Goal: Task Accomplishment & Management: Use online tool/utility

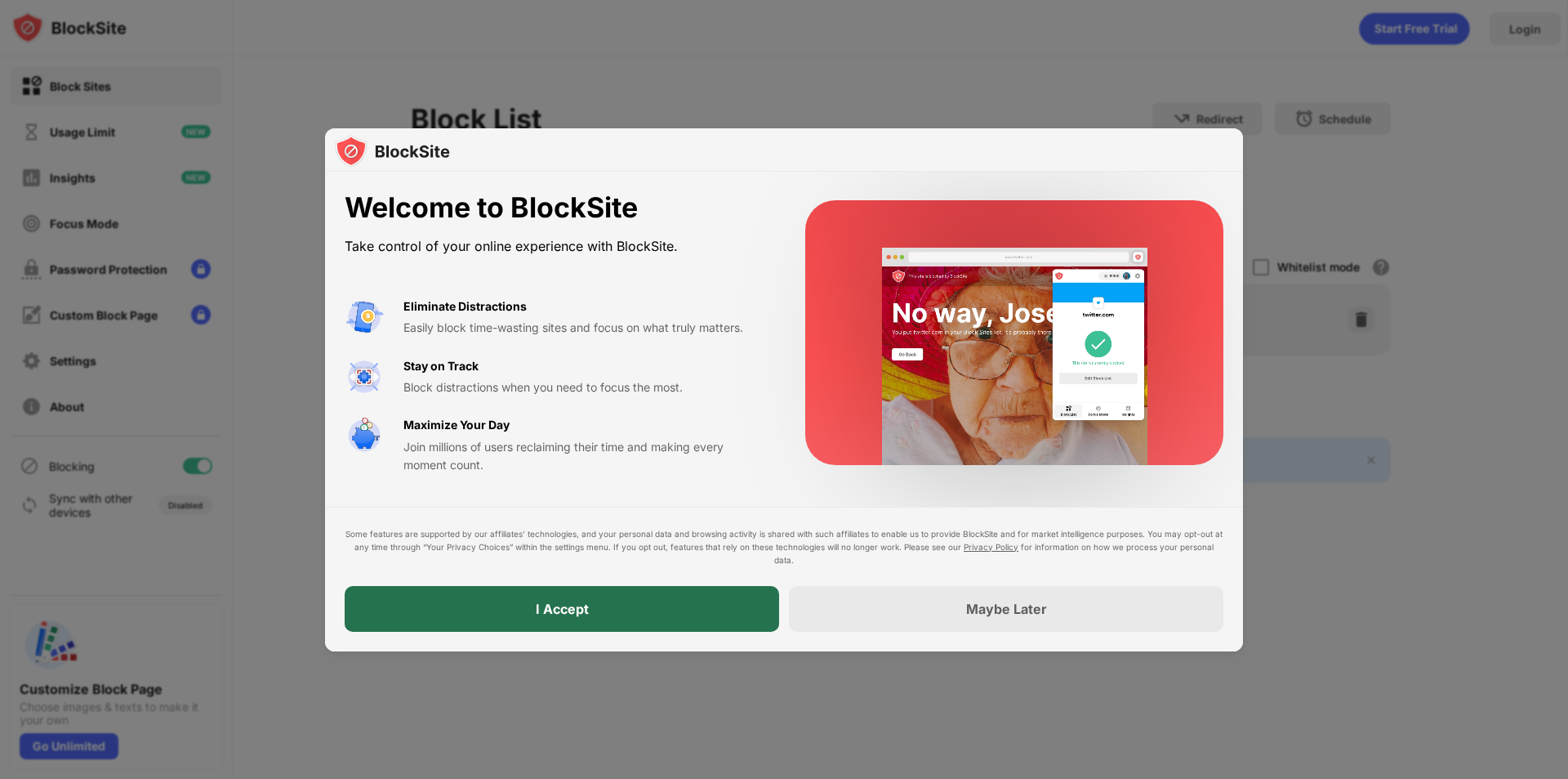
click at [495, 602] on div "I Accept" at bounding box center [561, 609] width 434 height 46
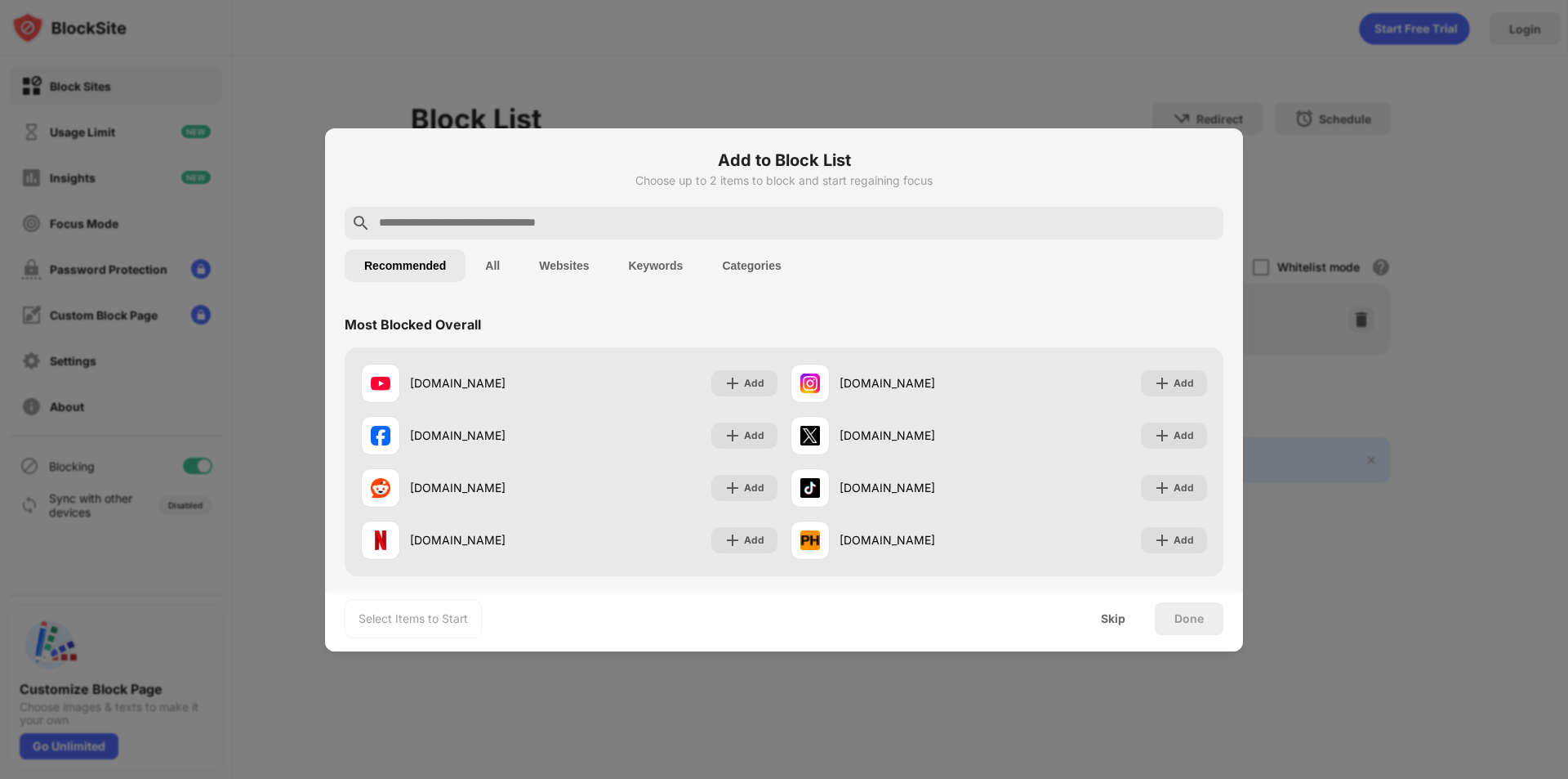
click at [590, 225] on input "text" at bounding box center [797, 223] width 840 height 20
click at [1154, 484] on img at bounding box center [1162, 488] width 16 height 16
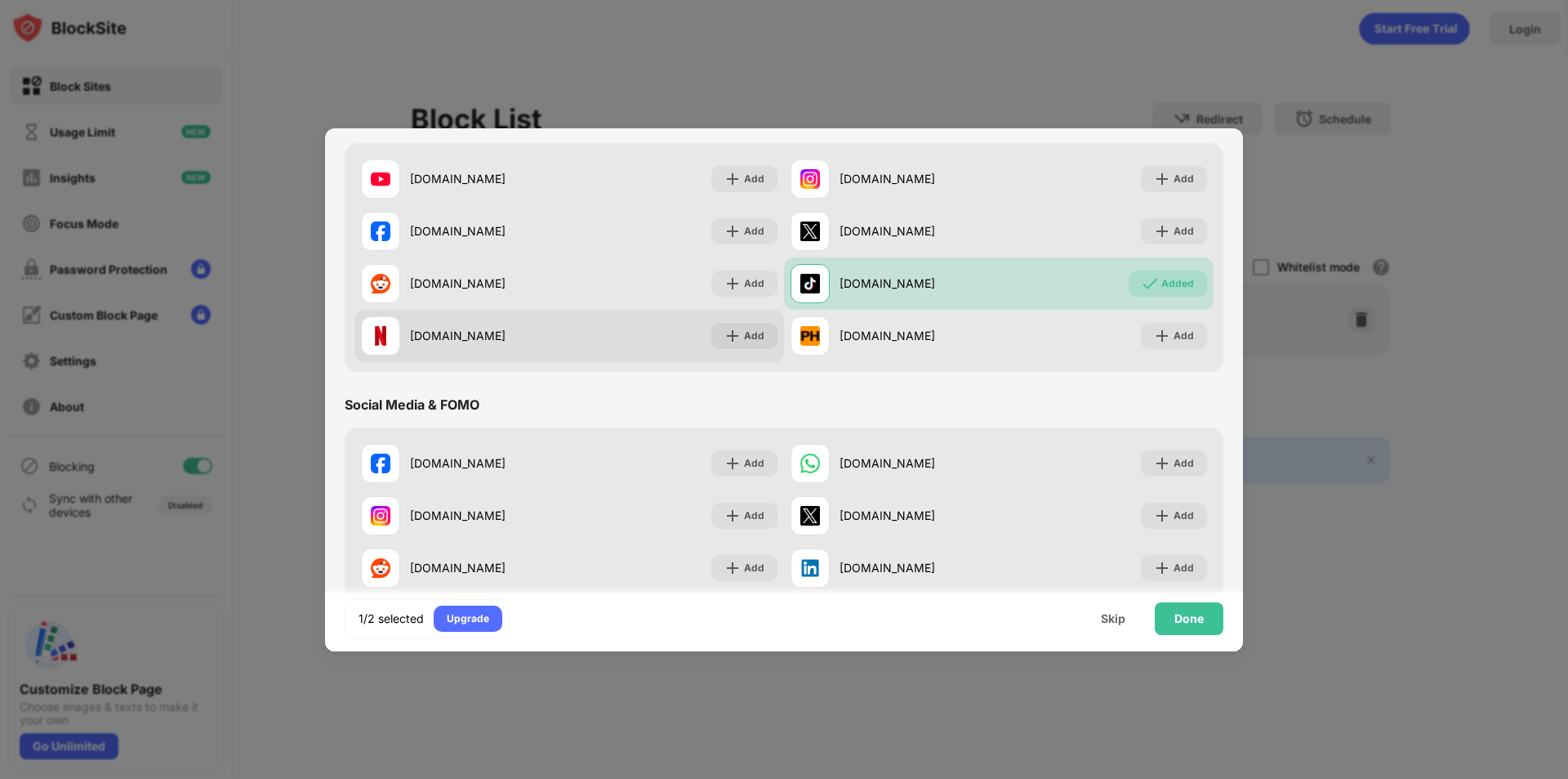
scroll to position [245, 0]
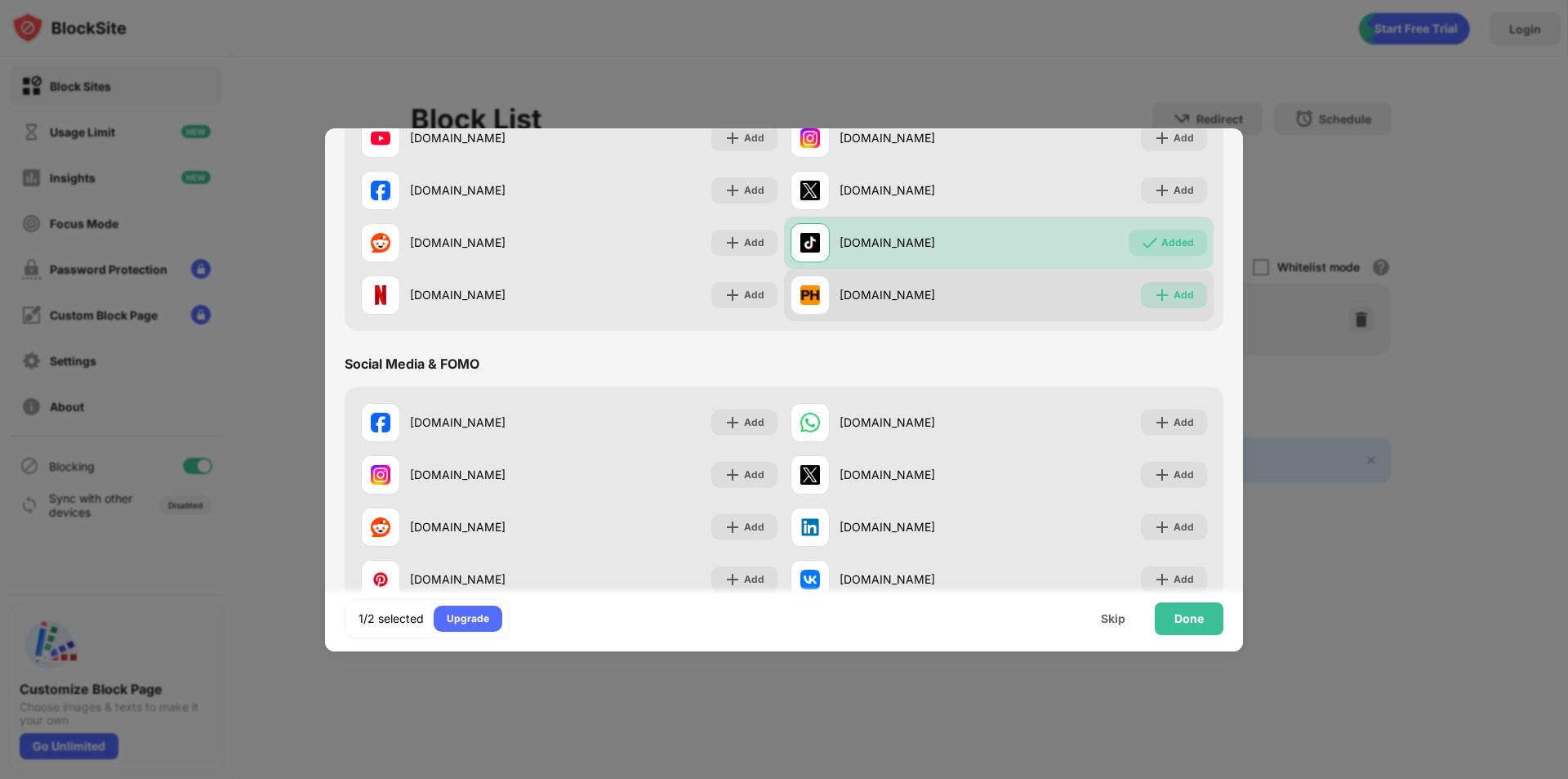
click at [1161, 291] on div "Add" at bounding box center [1174, 294] width 67 height 26
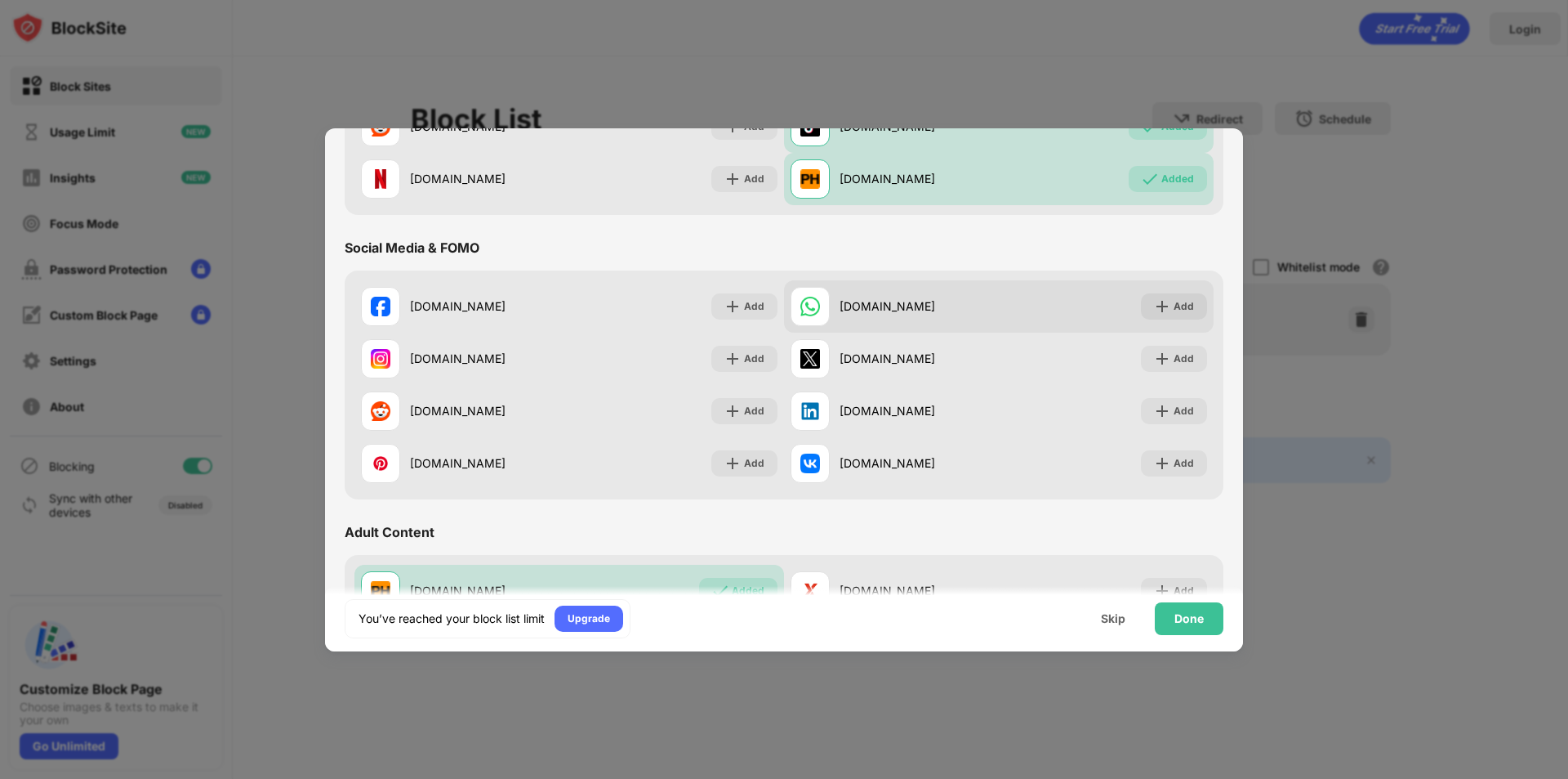
scroll to position [327, 0]
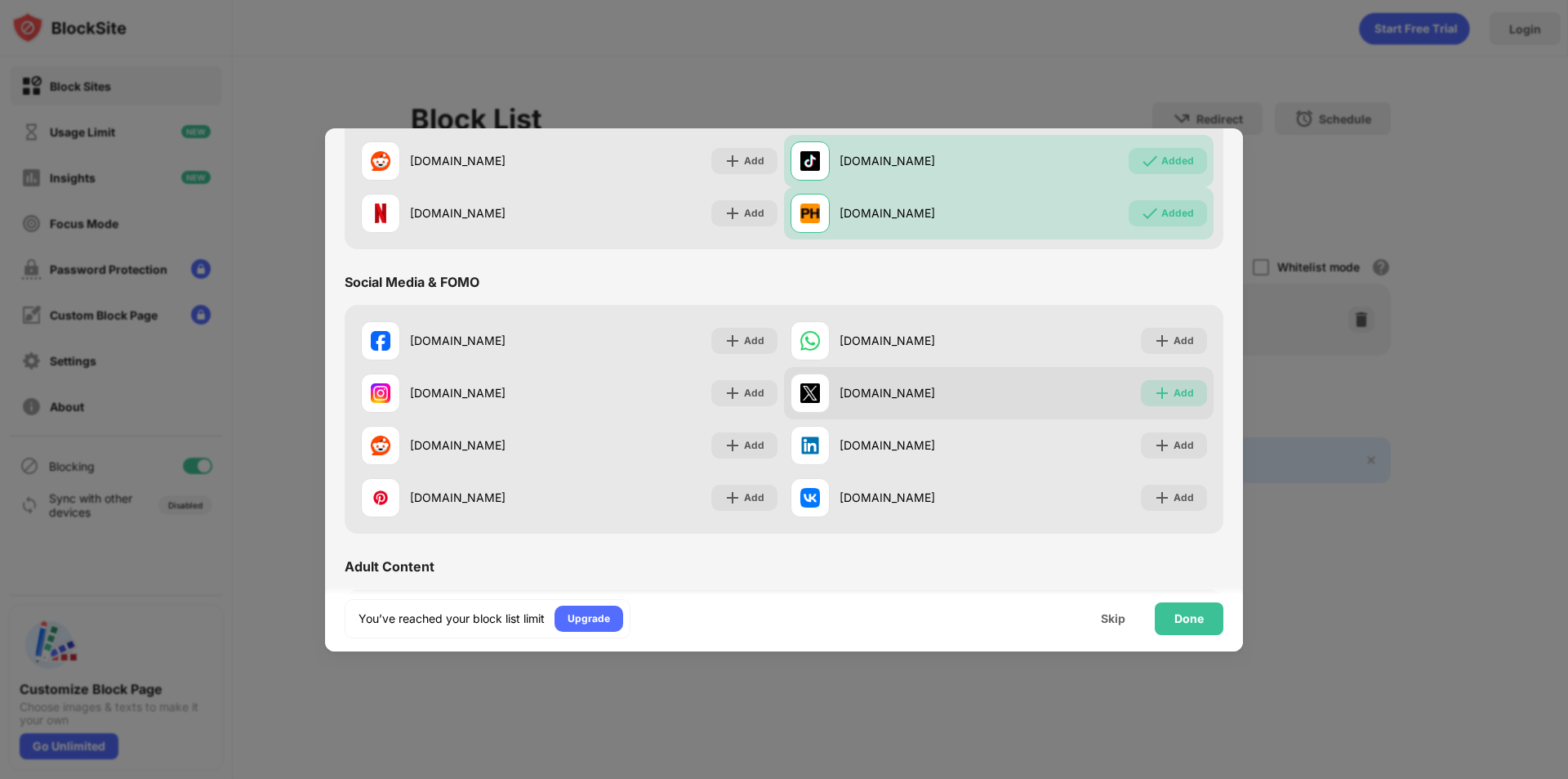
click at [1159, 392] on img at bounding box center [1162, 393] width 16 height 16
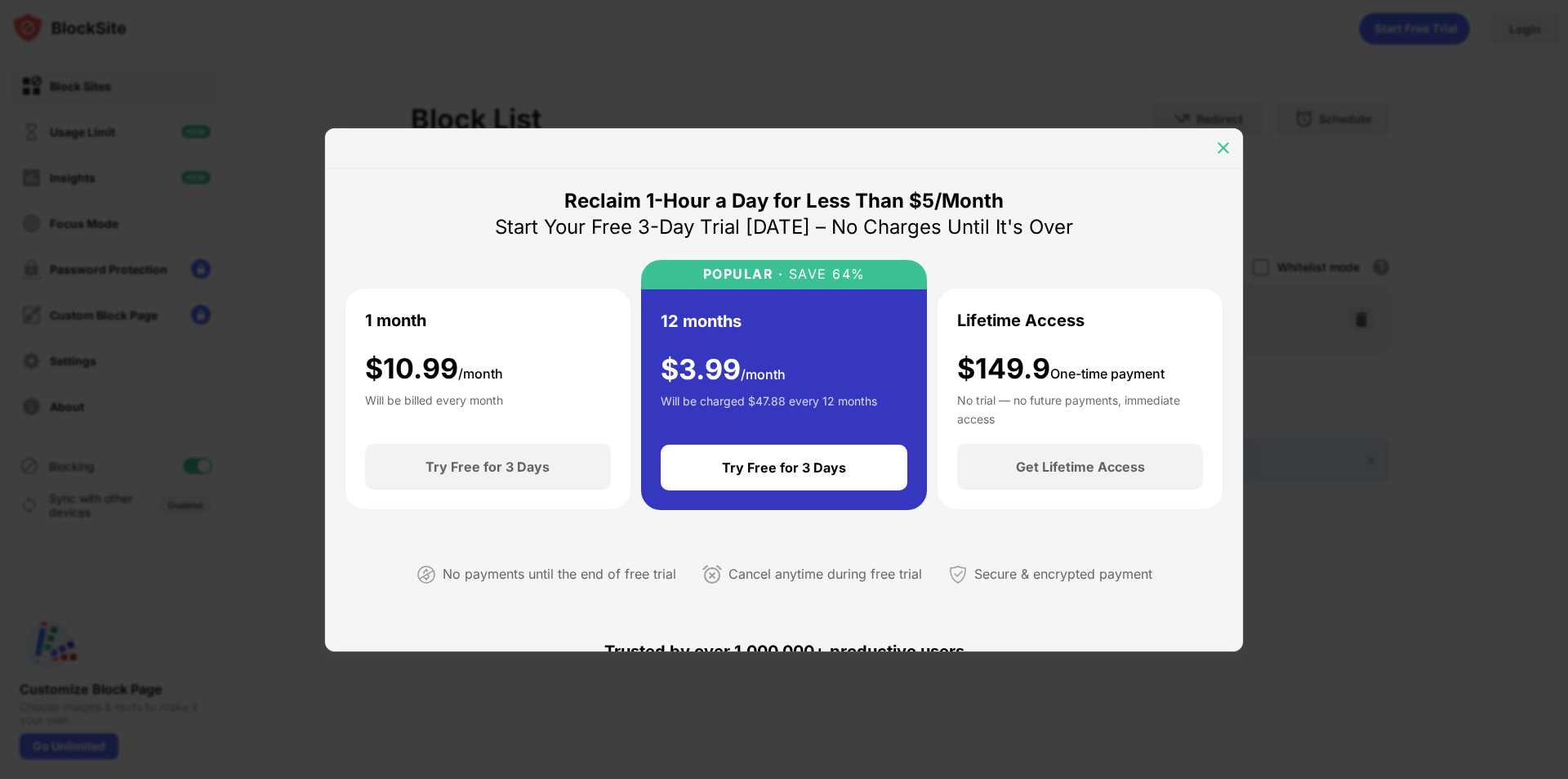
click at [1222, 147] on img at bounding box center [1224, 147] width 16 height 16
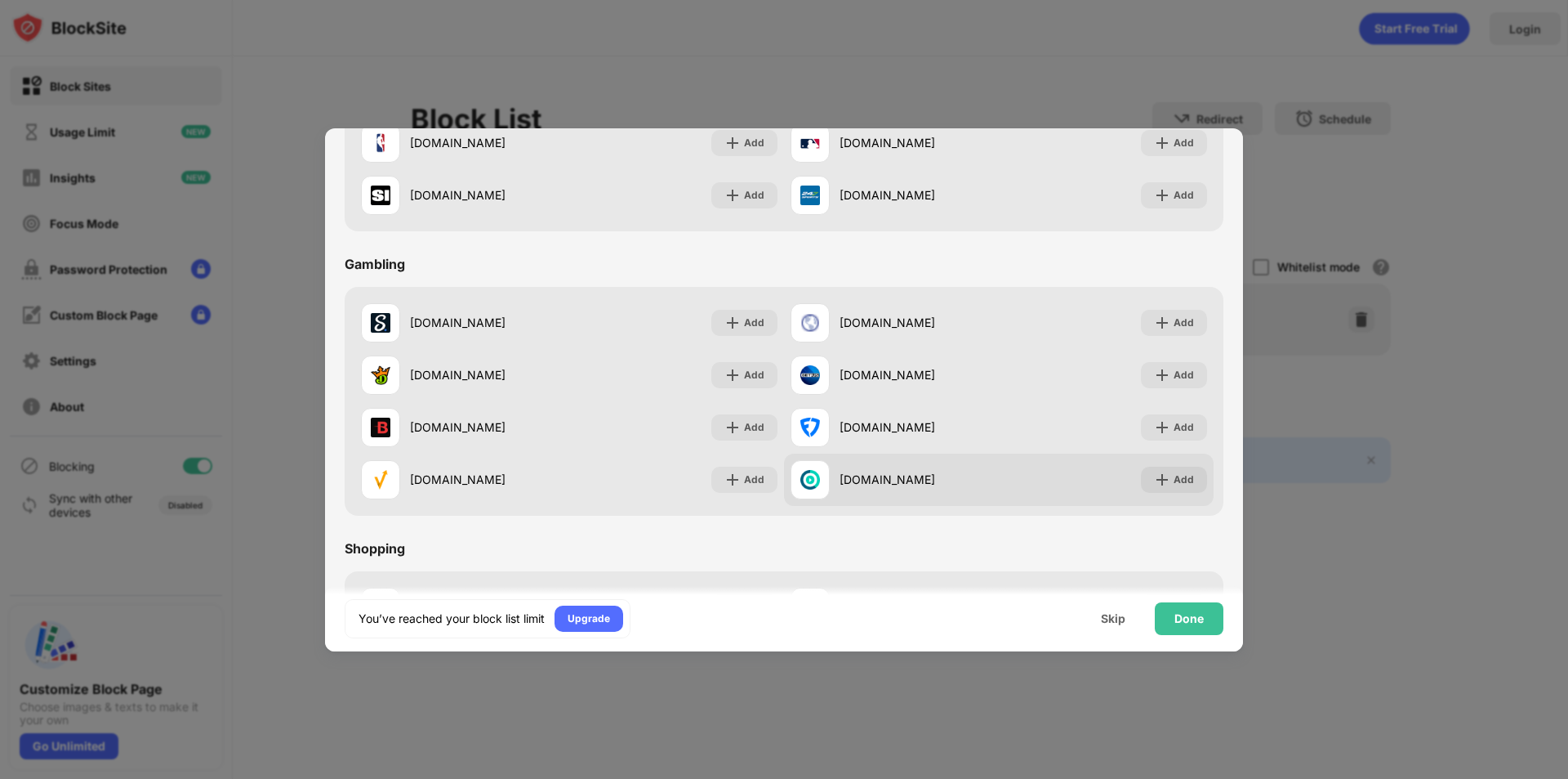
scroll to position [1713, 0]
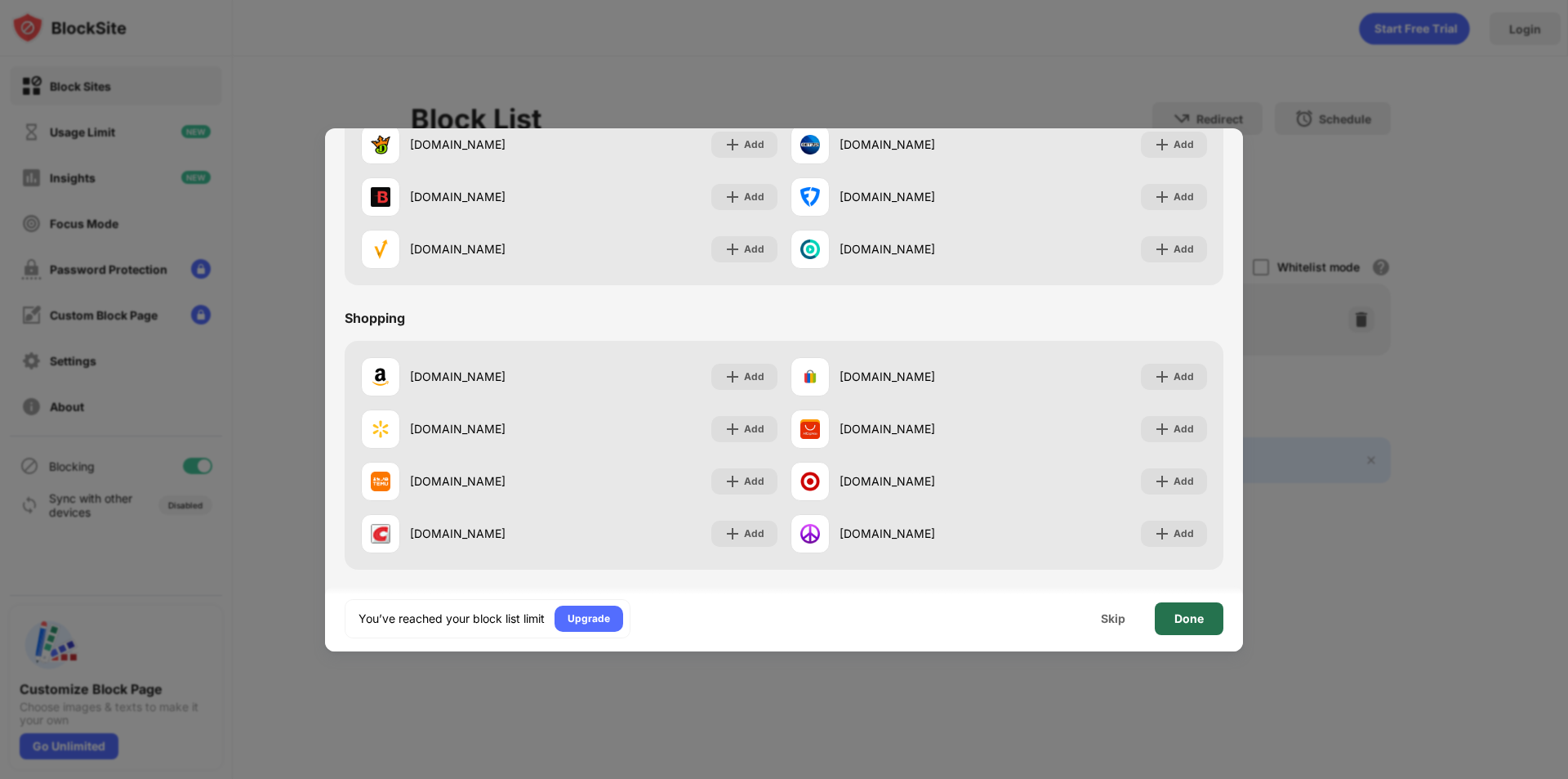
click at [1199, 618] on div "Done" at bounding box center [1189, 618] width 29 height 13
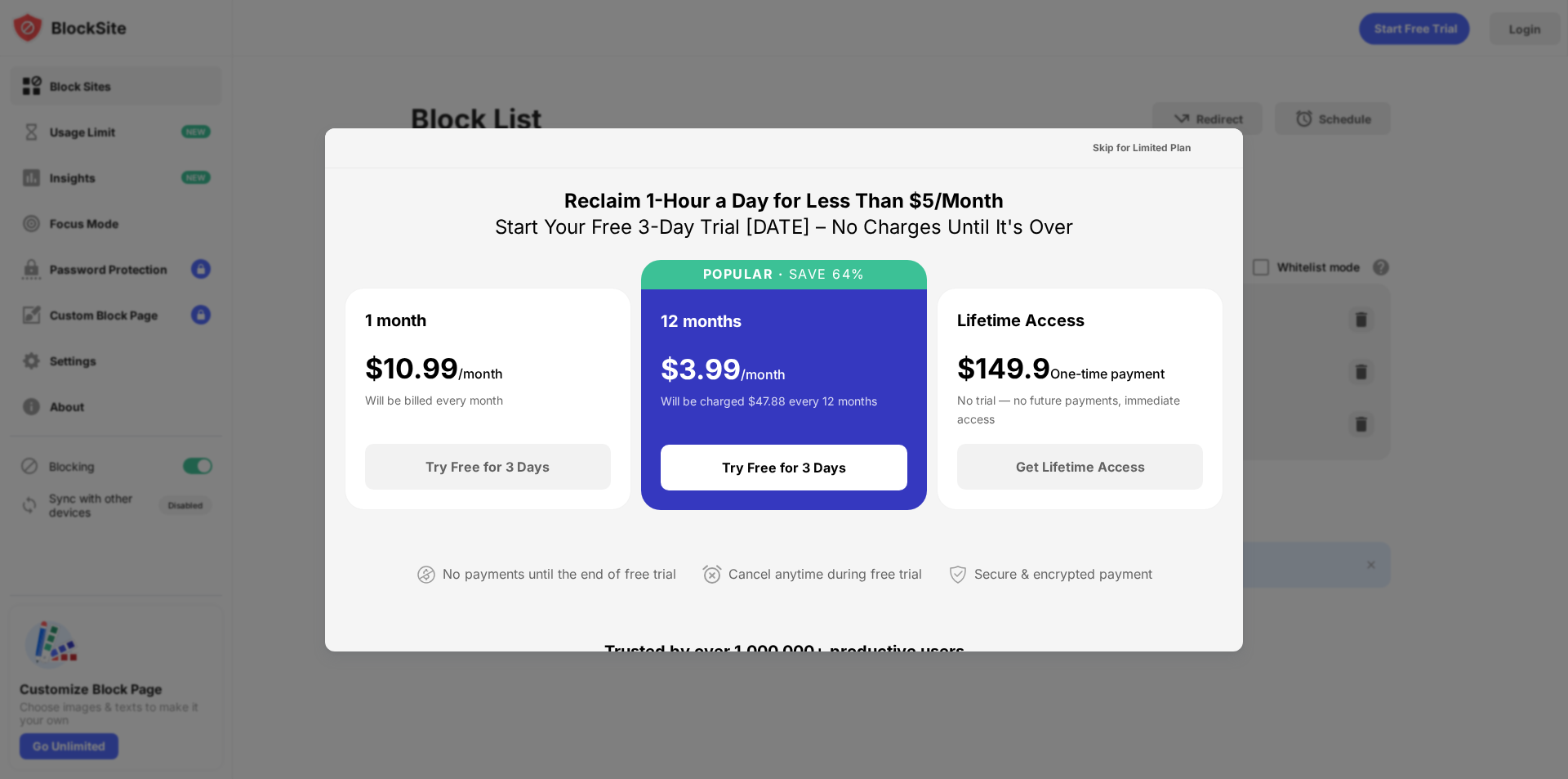
click at [1187, 70] on div at bounding box center [784, 389] width 1568 height 779
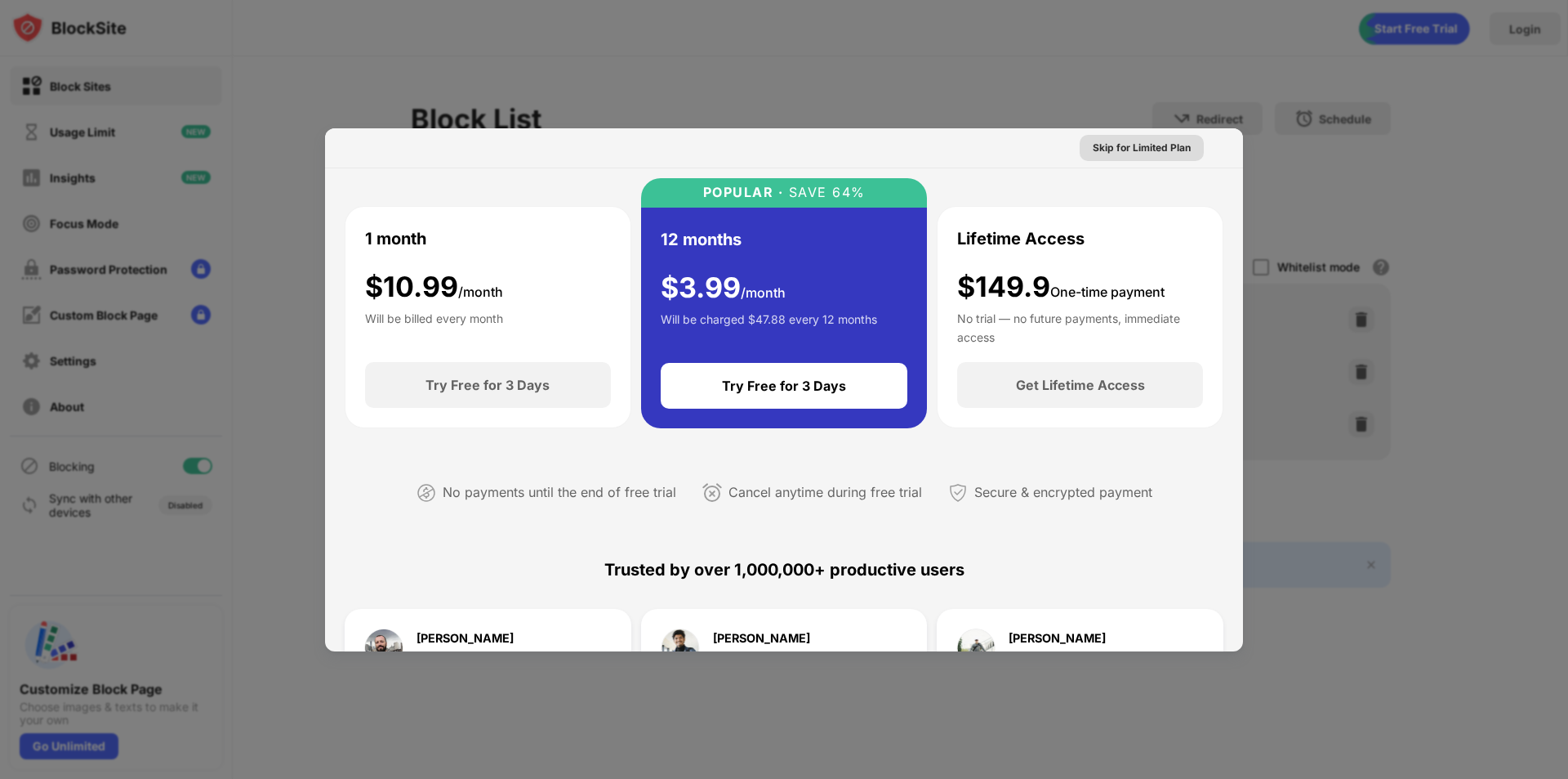
click at [1151, 152] on div "Skip for Limited Plan" at bounding box center [1142, 147] width 98 height 16
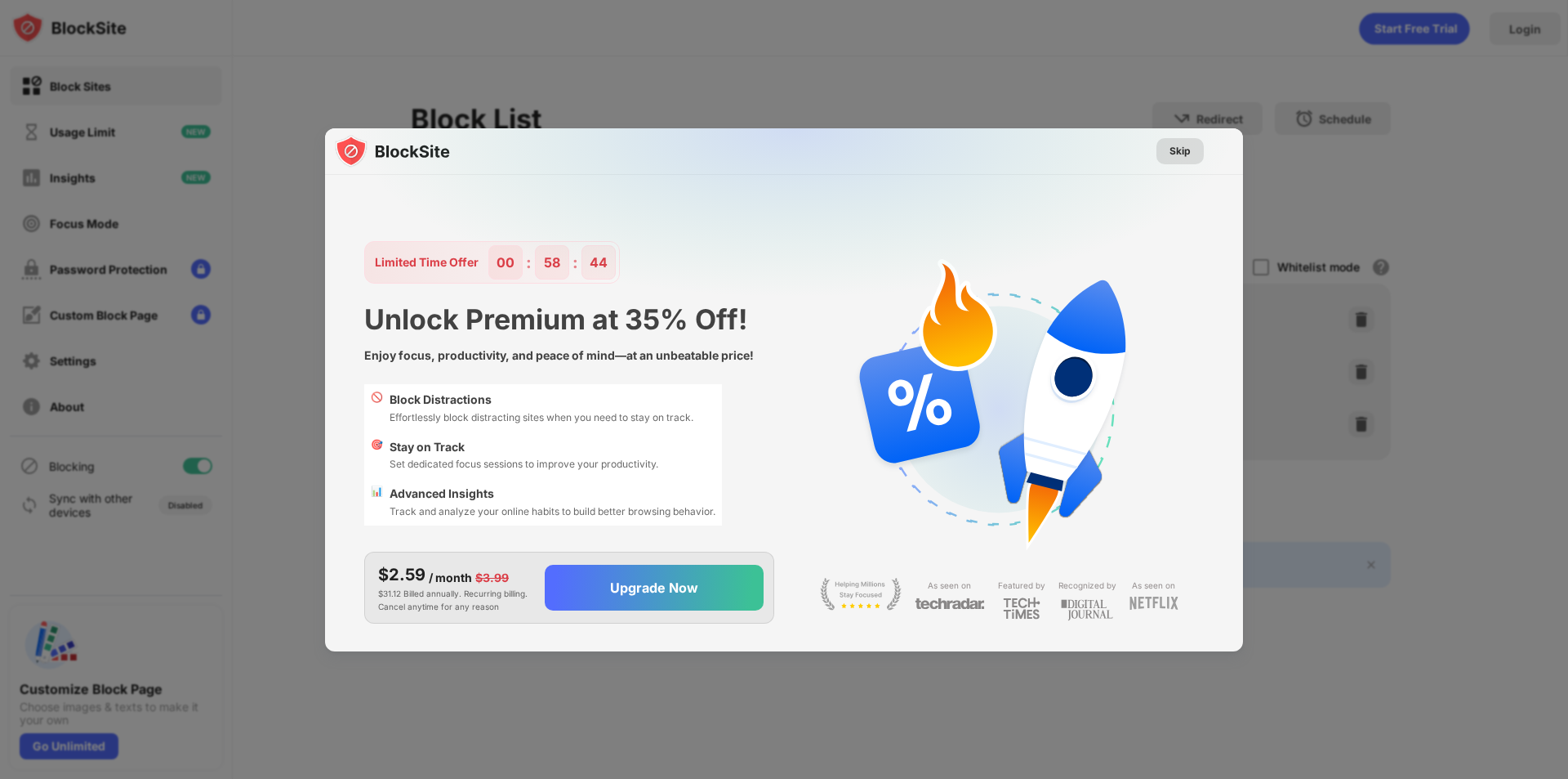
click at [1178, 148] on div "Skip" at bounding box center [1180, 151] width 21 height 16
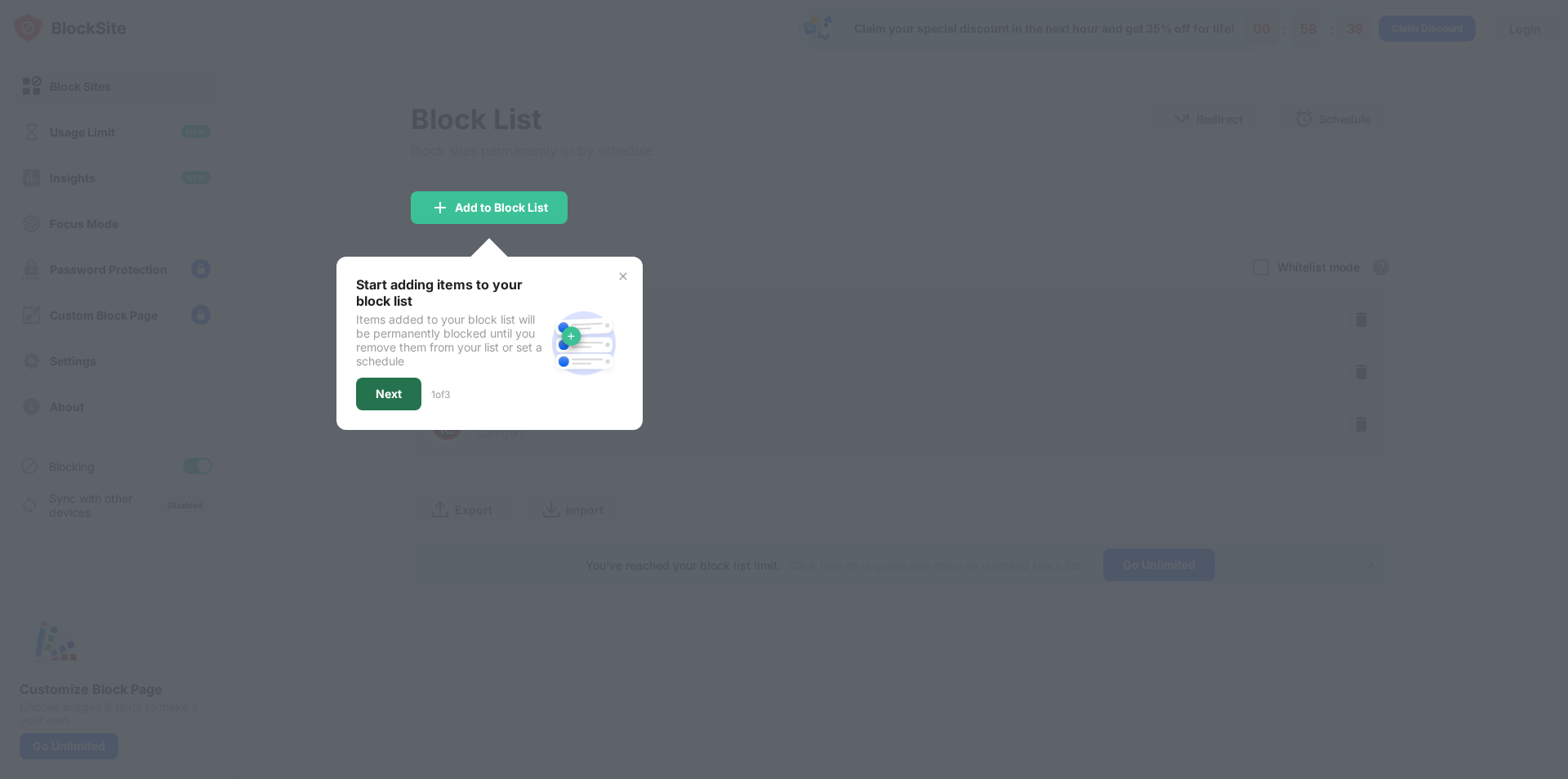
click at [387, 393] on div "Next" at bounding box center [388, 393] width 26 height 13
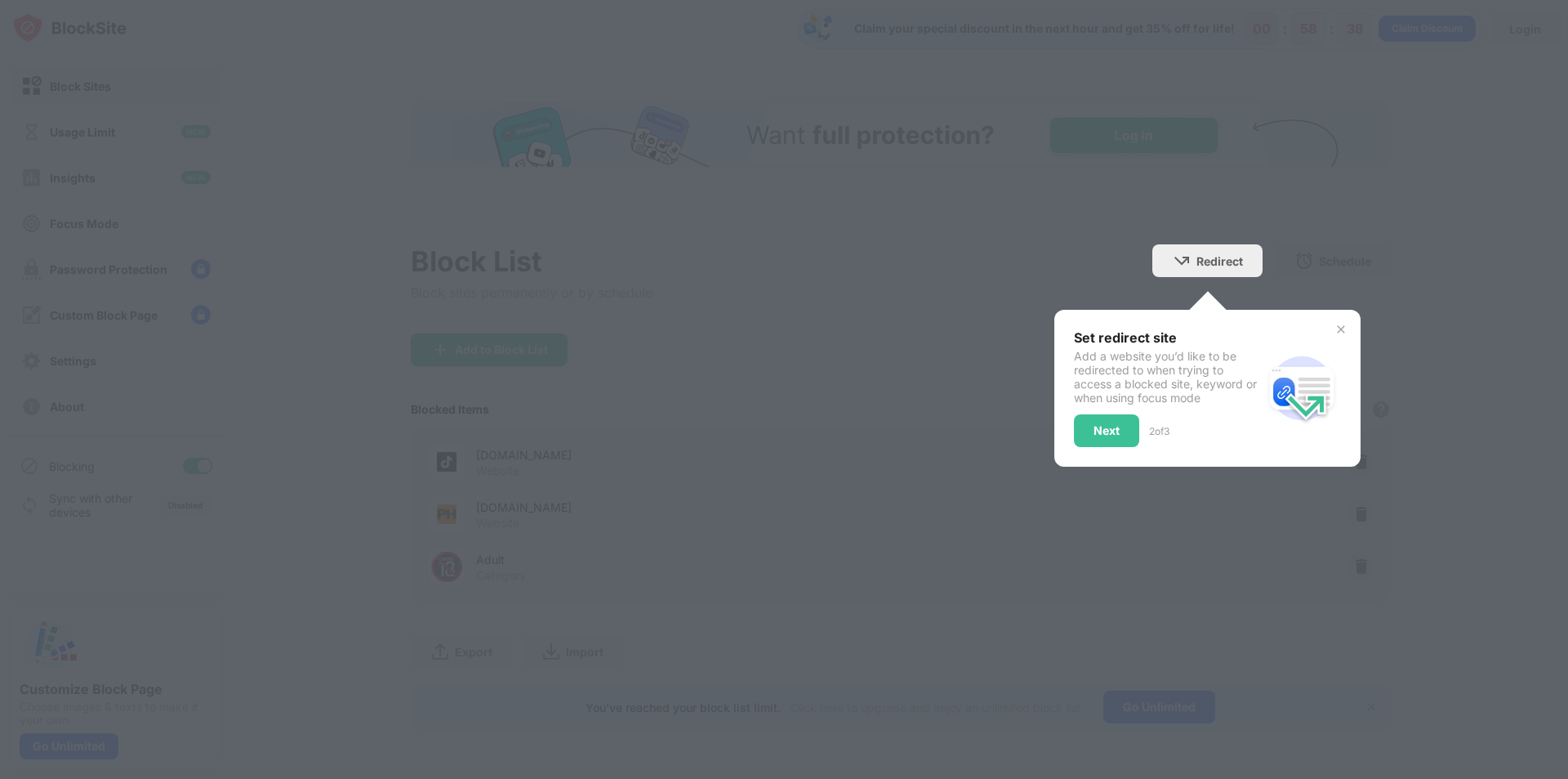
click at [1086, 292] on div "Block List Block sites permanently or by schedule Redirect Choose a site to be …" at bounding box center [901, 416] width 980 height 628
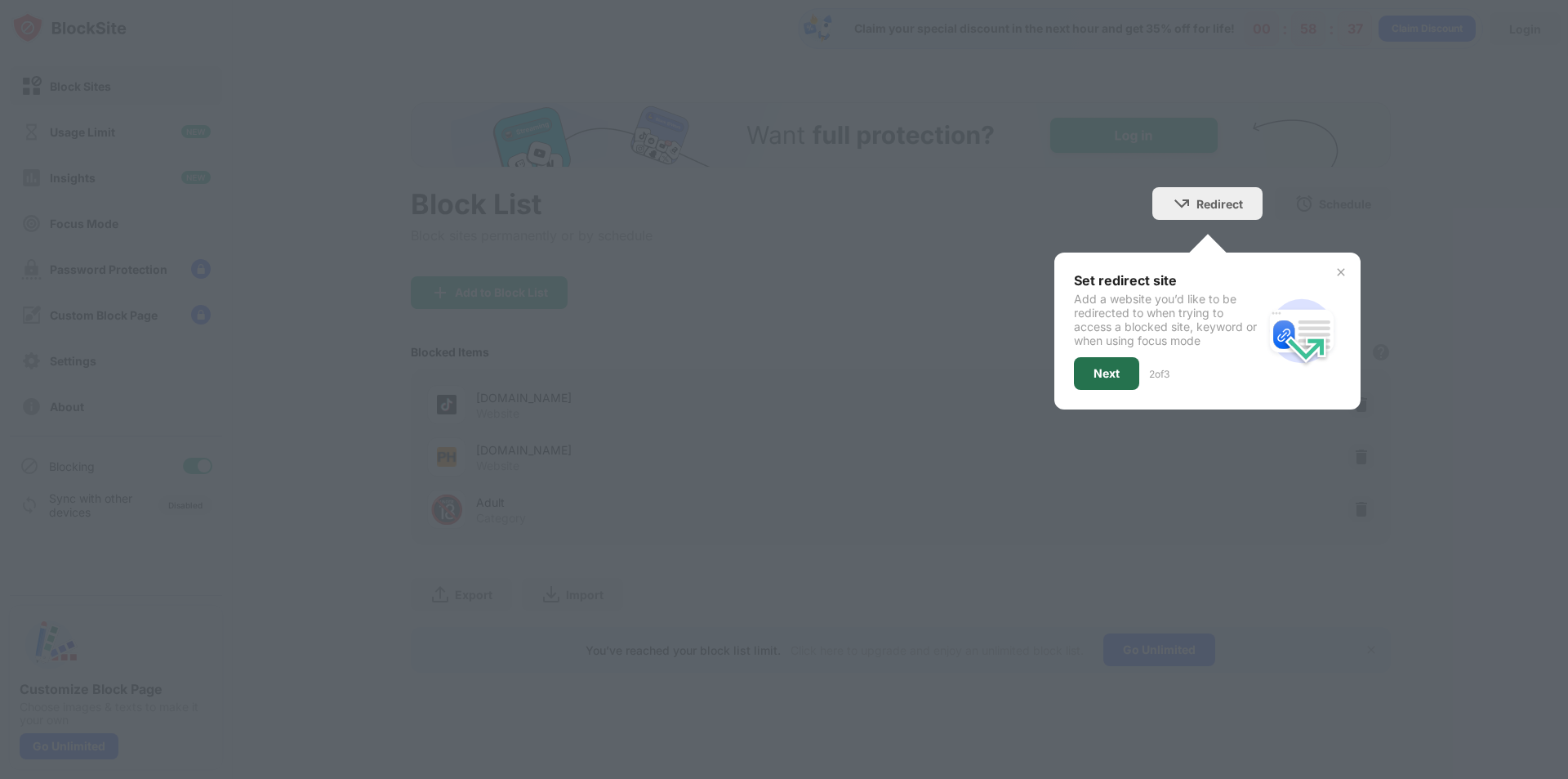
click at [1110, 377] on div "Next" at bounding box center [1106, 373] width 26 height 13
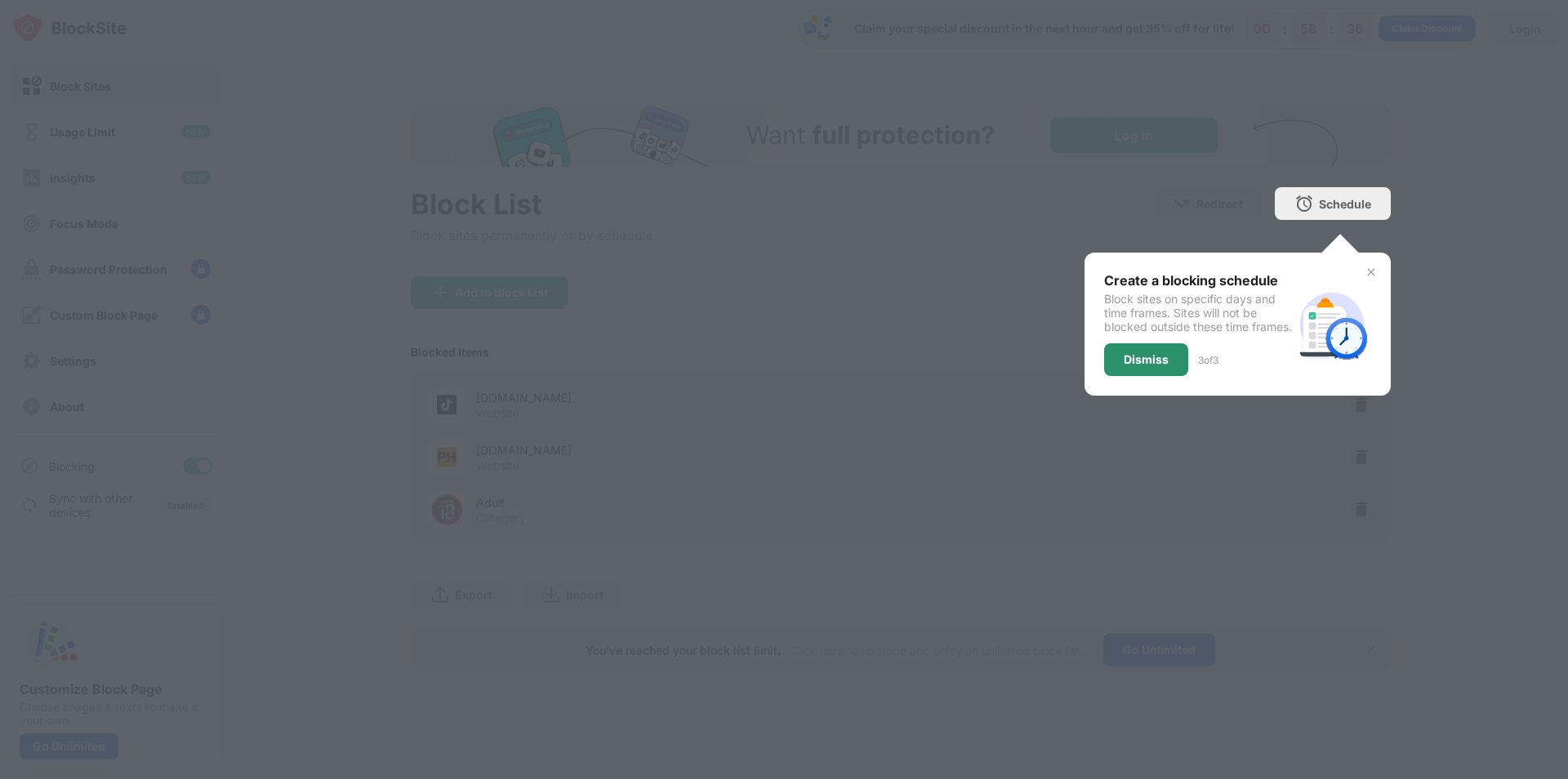
click at [1158, 366] on div "Dismiss" at bounding box center [1146, 359] width 45 height 13
